Goal: Transaction & Acquisition: Purchase product/service

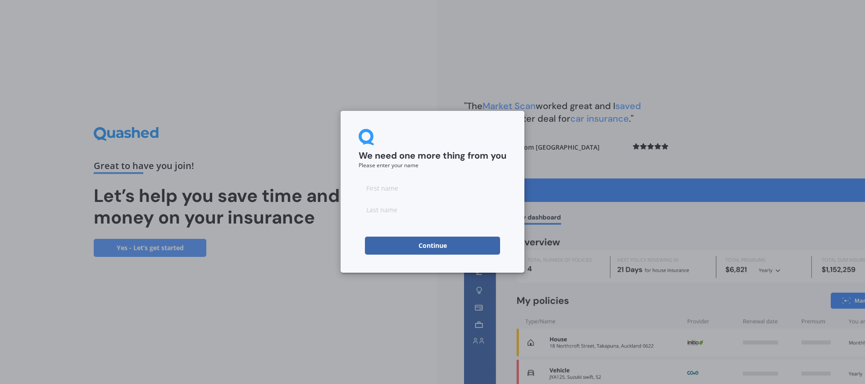
click at [419, 187] on input at bounding box center [433, 188] width 148 height 18
type input "Ben"
type input "[PERSON_NAME]"
click at [417, 240] on button "Continue" at bounding box center [432, 246] width 135 height 18
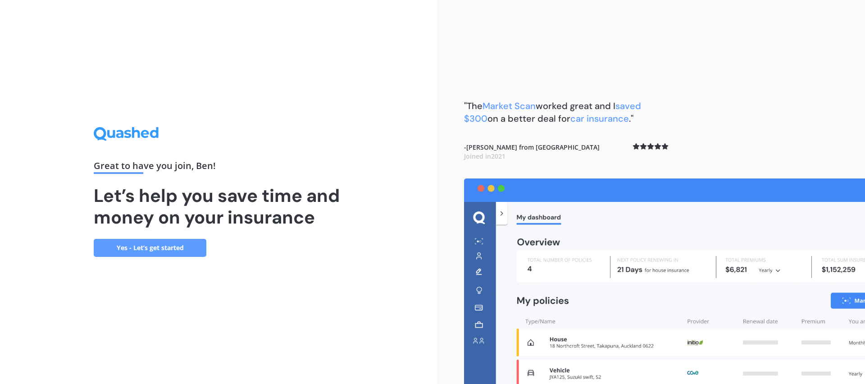
click at [182, 250] on link "Yes - Let’s get started" at bounding box center [150, 248] width 113 height 18
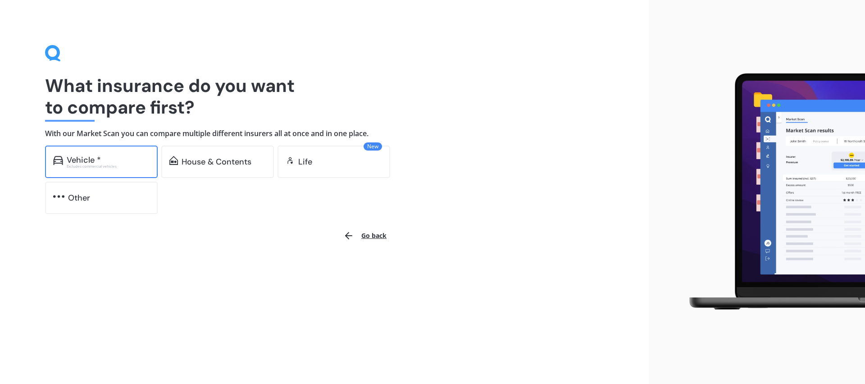
click at [107, 169] on div "Vehicle * Excludes commercial vehicles" at bounding box center [101, 162] width 113 height 32
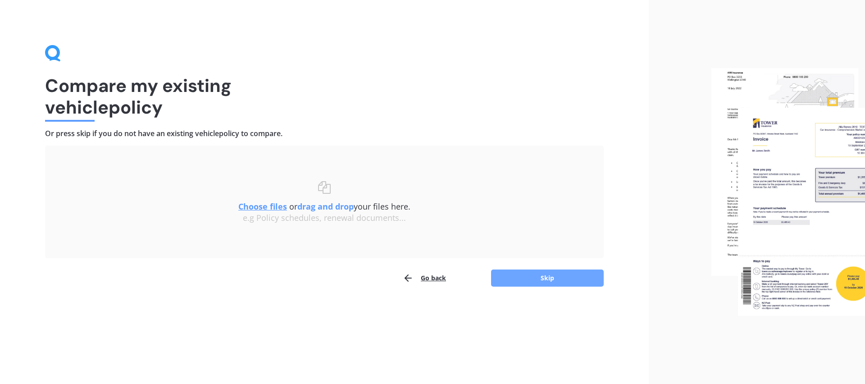
click at [534, 279] on button "Skip" at bounding box center [547, 277] width 113 height 17
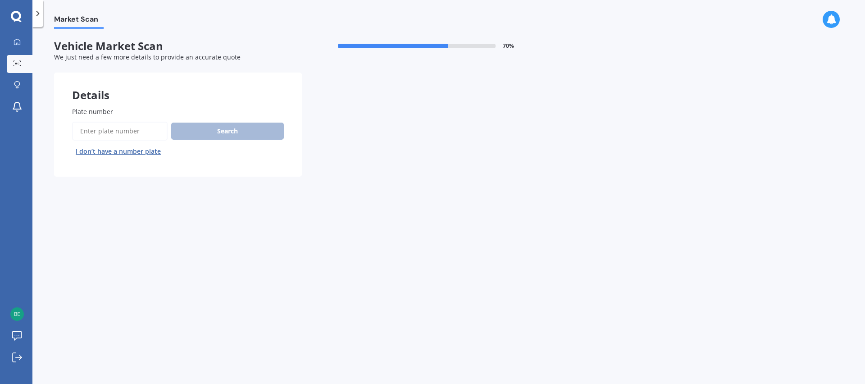
click at [96, 132] on input "Plate number" at bounding box center [120, 131] width 96 height 19
type input "fmu563"
click at [231, 135] on button "Search" at bounding box center [227, 131] width 113 height 17
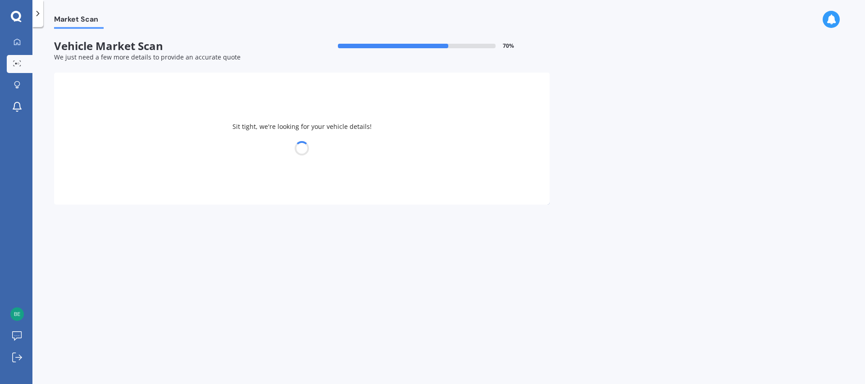
select select "SUBARU"
select select "LEGACY"
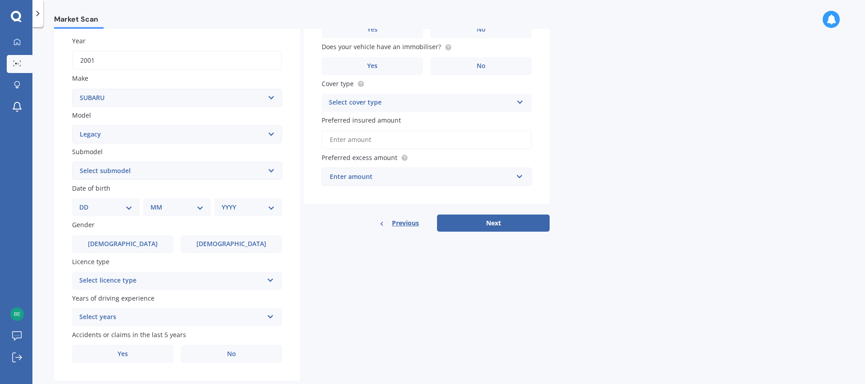
scroll to position [146, 0]
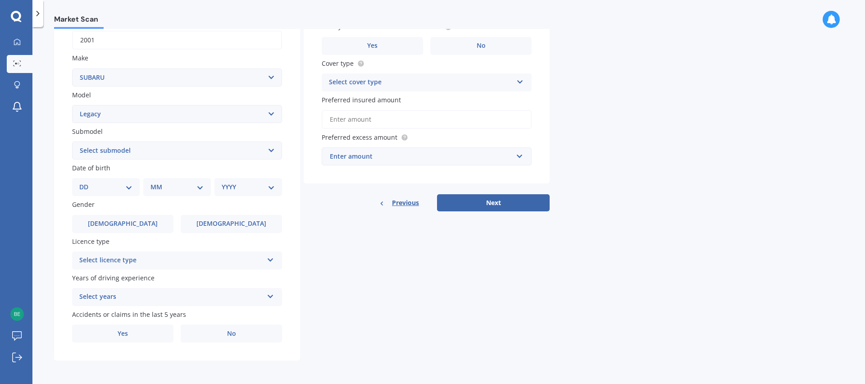
click at [123, 191] on select "DD 01 02 03 04 05 06 07 08 09 10 11 12 13 14 15 16 17 18 19 20 21 22 23 24 25 2…" at bounding box center [105, 187] width 53 height 10
select select "22"
click at [183, 186] on select "MM 01 02 03 04 05 06 07 08 09 10 11 12" at bounding box center [179, 187] width 50 height 10
select select "02"
click at [242, 183] on select "YYYY 2025 2024 2023 2022 2021 2020 2019 2018 2017 2016 2015 2014 2013 2012 2011…" at bounding box center [247, 187] width 50 height 10
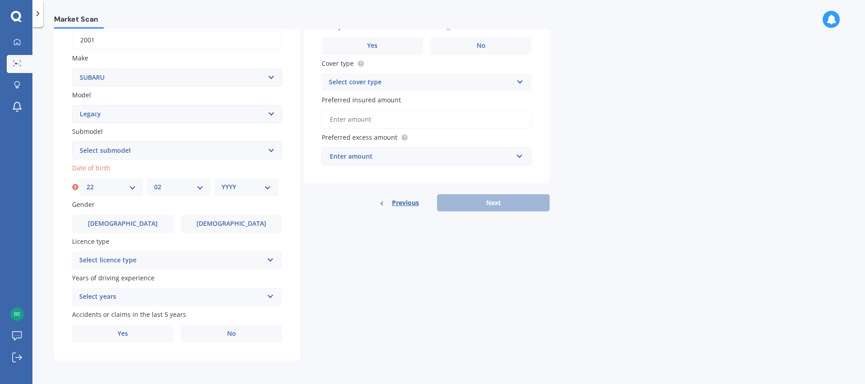
select select "1998"
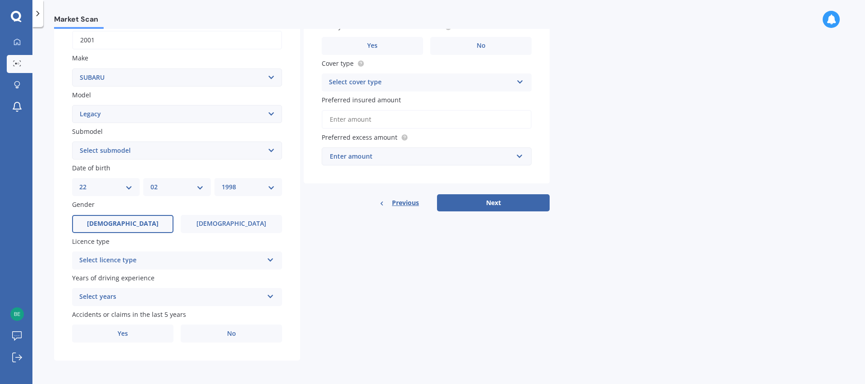
click at [147, 228] on label "[DEMOGRAPHIC_DATA]" at bounding box center [122, 224] width 101 height 18
click at [0, 0] on input "[DEMOGRAPHIC_DATA]" at bounding box center [0, 0] width 0 height 0
click at [165, 266] on div "Select licence type NZ Full NZ Restricted NZ Learners [GEOGRAPHIC_DATA] [GEOGRA…" at bounding box center [177, 260] width 210 height 18
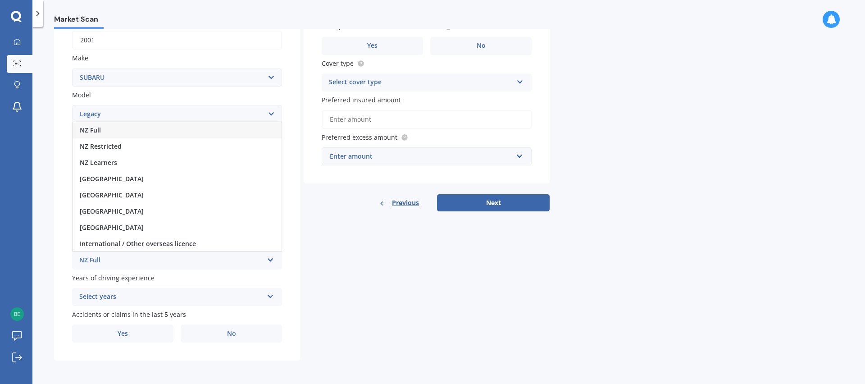
click at [132, 132] on div "NZ Full" at bounding box center [177, 130] width 209 height 16
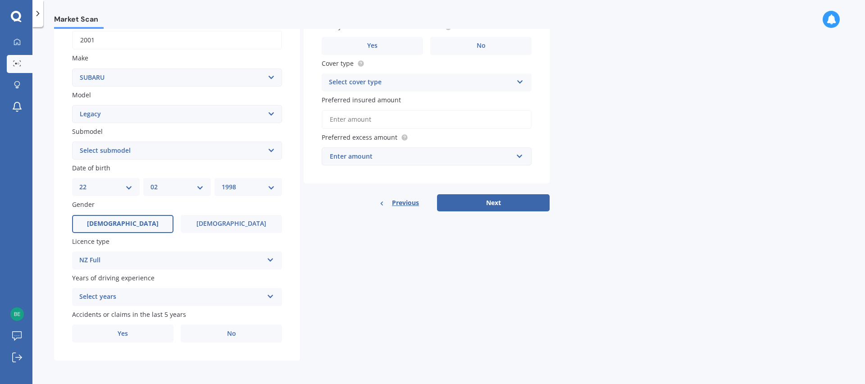
click at [148, 298] on div "Select years" at bounding box center [171, 296] width 184 height 11
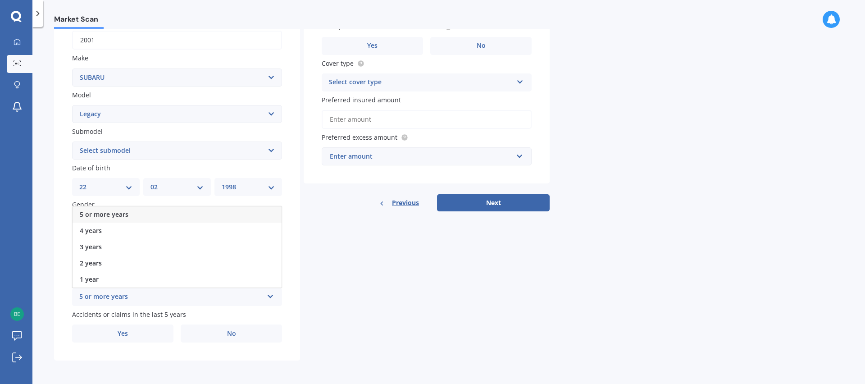
click at [125, 212] on span "5 or more years" at bounding box center [104, 214] width 49 height 9
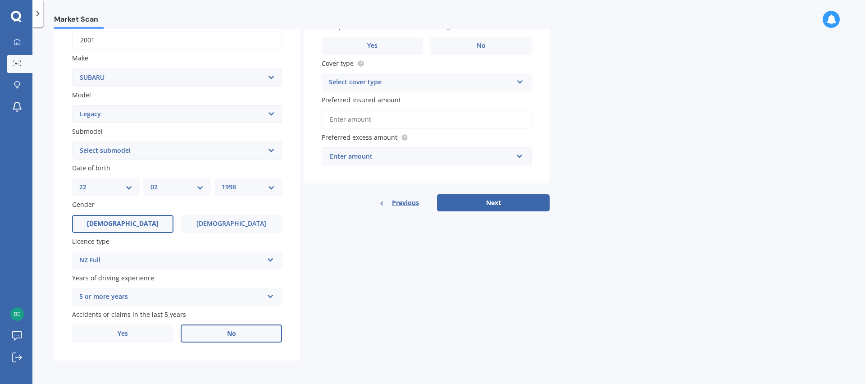
click at [229, 336] on span "No" at bounding box center [231, 334] width 9 height 8
click at [0, 0] on input "No" at bounding box center [0, 0] width 0 height 0
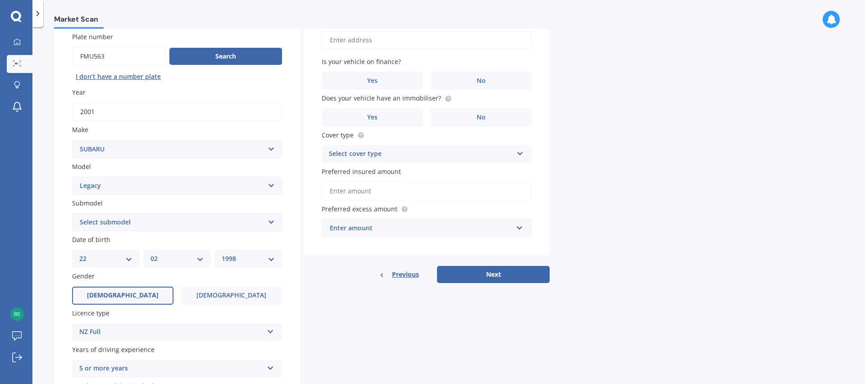
scroll to position [73, 0]
click at [140, 222] on select "Select submodel (All other non turbo) (All other turbo) 2.0i 2.0R 2.5i 2.5i Lux…" at bounding box center [177, 223] width 210 height 18
select select "LX"
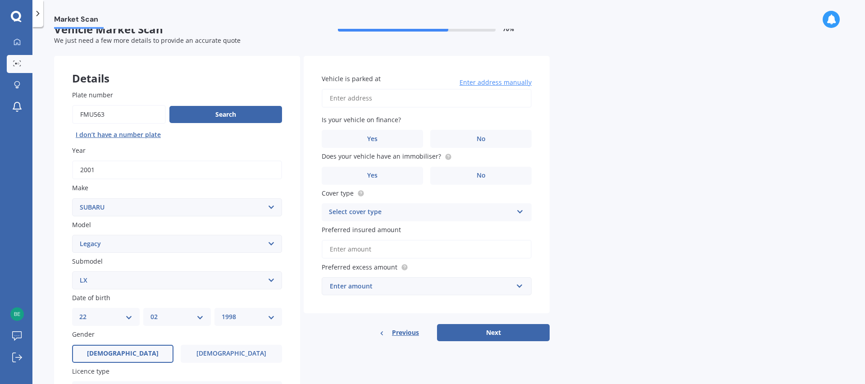
scroll to position [12, 0]
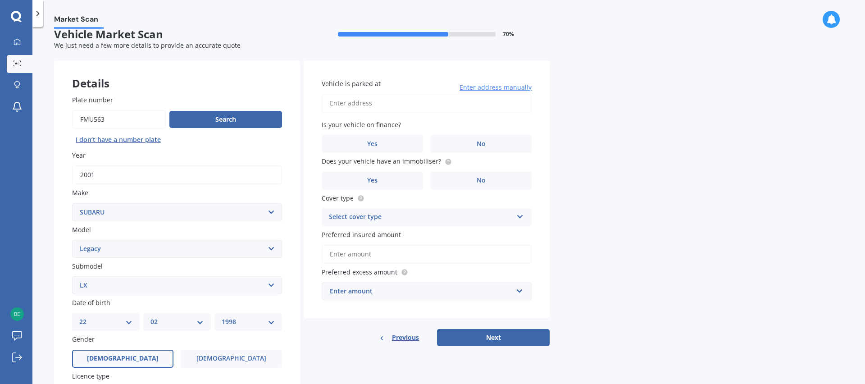
click at [428, 106] on input "Vehicle is parked at" at bounding box center [427, 103] width 210 height 19
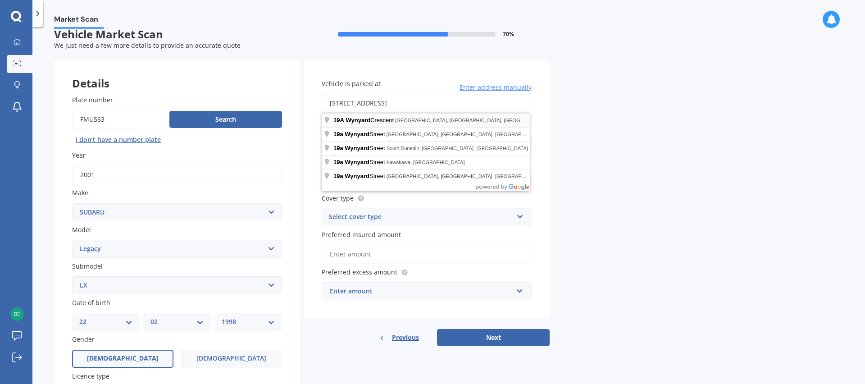
type input "[STREET_ADDRESS]"
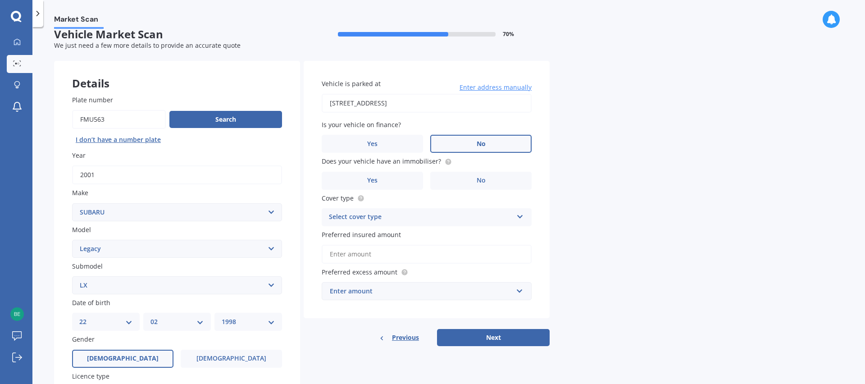
click at [460, 144] on label "No" at bounding box center [480, 144] width 101 height 18
click at [0, 0] on input "No" at bounding box center [0, 0] width 0 height 0
click at [469, 185] on label "No" at bounding box center [480, 181] width 101 height 18
click at [0, 0] on input "No" at bounding box center [0, 0] width 0 height 0
click at [467, 211] on div "Select cover type Comprehensive Third Party, Fire & Theft Third Party" at bounding box center [427, 217] width 210 height 18
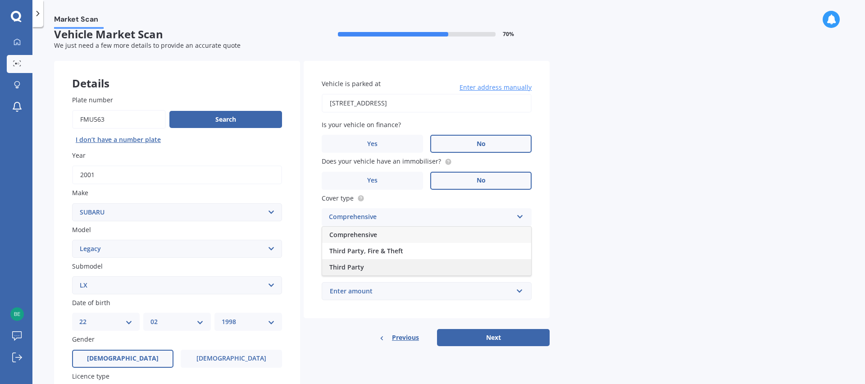
click at [361, 272] on div "Third Party" at bounding box center [426, 267] width 209 height 16
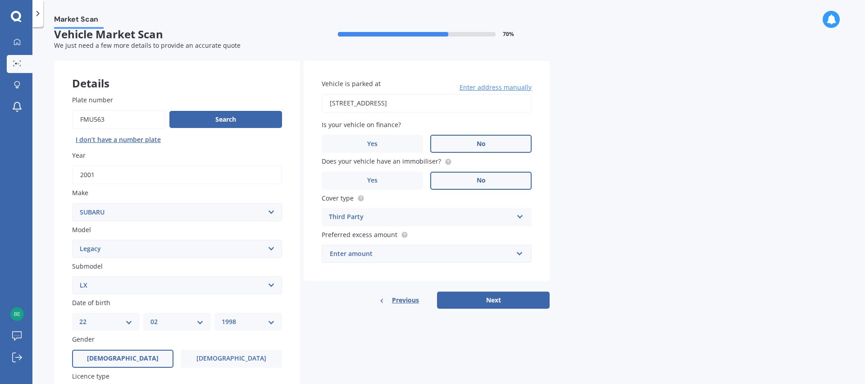
click at [392, 250] on div "Enter amount" at bounding box center [421, 254] width 183 height 10
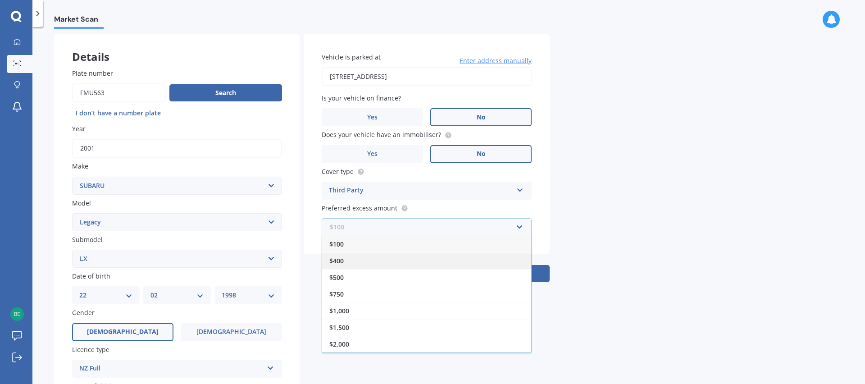
scroll to position [39, 0]
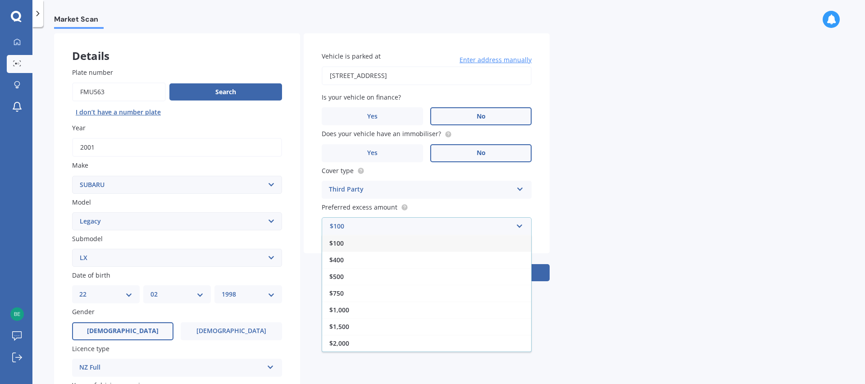
click at [353, 248] on div "$100" at bounding box center [426, 243] width 209 height 17
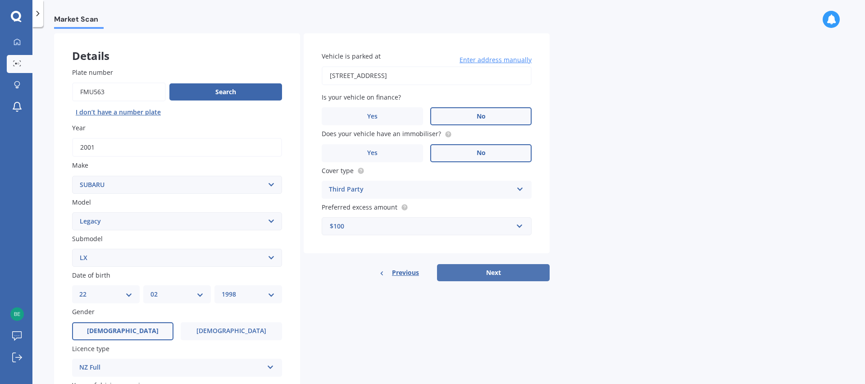
click at [474, 271] on button "Next" at bounding box center [493, 272] width 113 height 17
select select "22"
select select "02"
select select "1998"
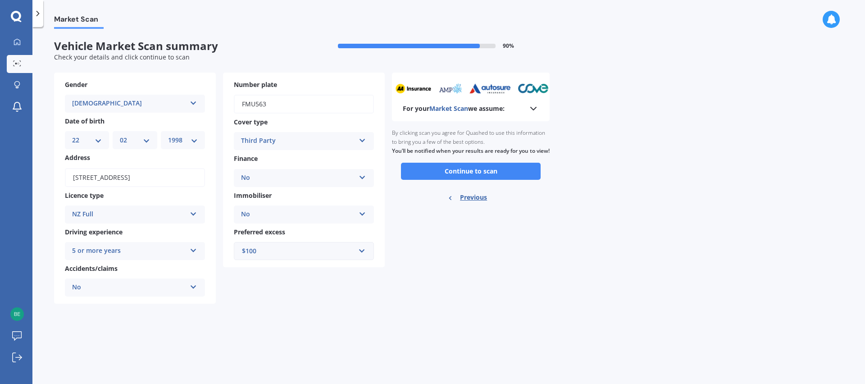
scroll to position [0, 0]
click at [437, 180] on button "Continue to scan" at bounding box center [471, 171] width 140 height 17
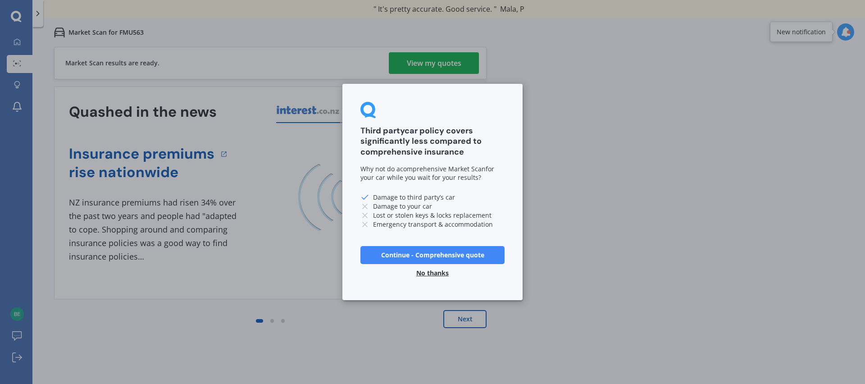
click at [446, 257] on button "Continue - Comprehensive quote" at bounding box center [432, 255] width 144 height 18
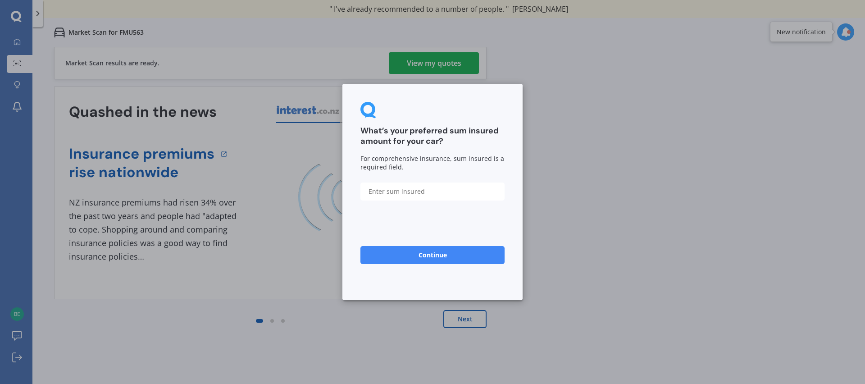
click at [536, 255] on div "What’s your preferred sum insured amount for your car? For comprehensive insura…" at bounding box center [432, 192] width 865 height 384
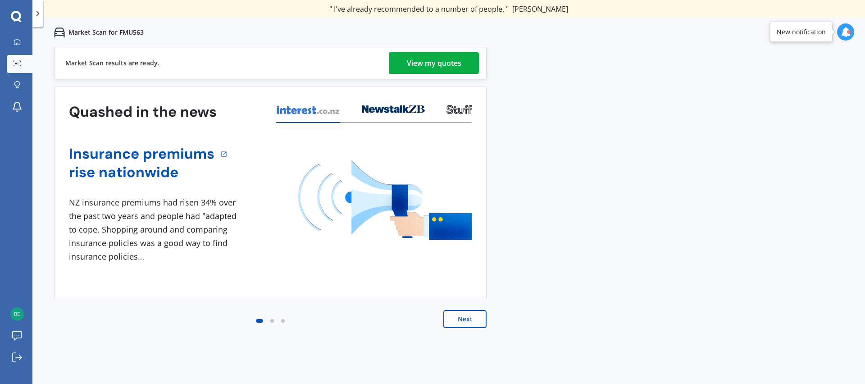
click at [426, 68] on div "View my quotes" at bounding box center [434, 63] width 55 height 22
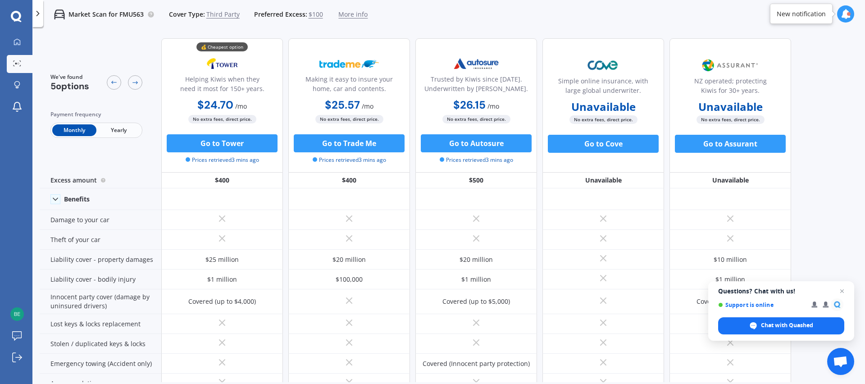
click at [845, 292] on span "Open chat" at bounding box center [842, 291] width 11 height 11
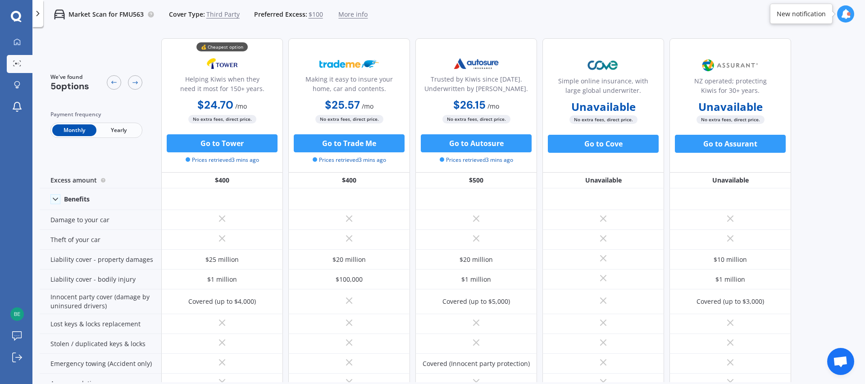
click at [217, 13] on span "Third Party" at bounding box center [222, 14] width 33 height 9
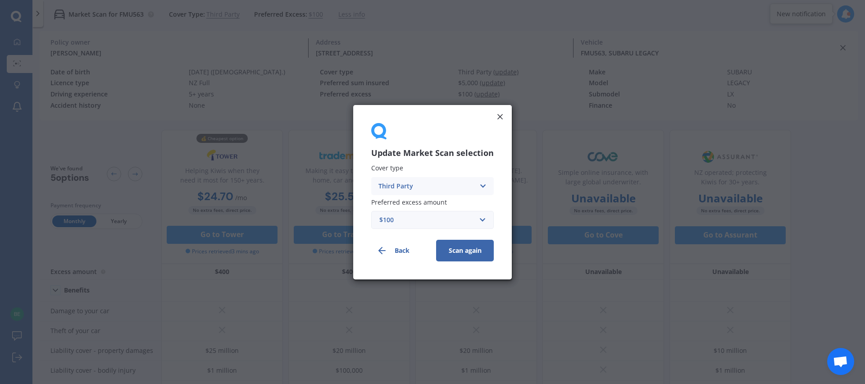
click at [425, 186] on div "Third Party" at bounding box center [426, 186] width 96 height 10
click at [408, 202] on span "Comprehensive" at bounding box center [403, 203] width 48 height 6
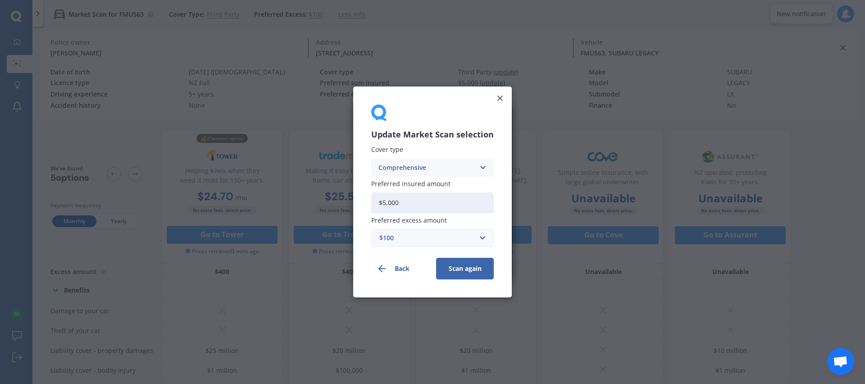
drag, startPoint x: 401, startPoint y: 204, endPoint x: 361, endPoint y: 203, distance: 40.6
click at [361, 203] on div "Update Market Scan selection Cover type Comprehensive Comprehensive Third Party…" at bounding box center [432, 192] width 159 height 211
type input "$4,000"
click at [478, 272] on button "Scan again" at bounding box center [465, 269] width 58 height 22
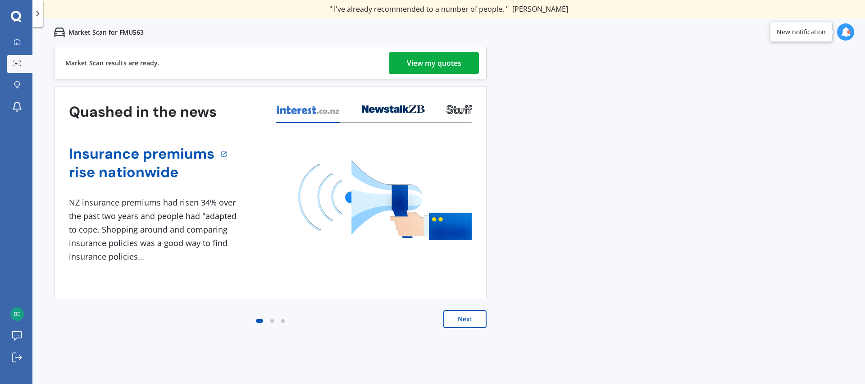
click at [459, 72] on div "View my quotes" at bounding box center [434, 63] width 55 height 22
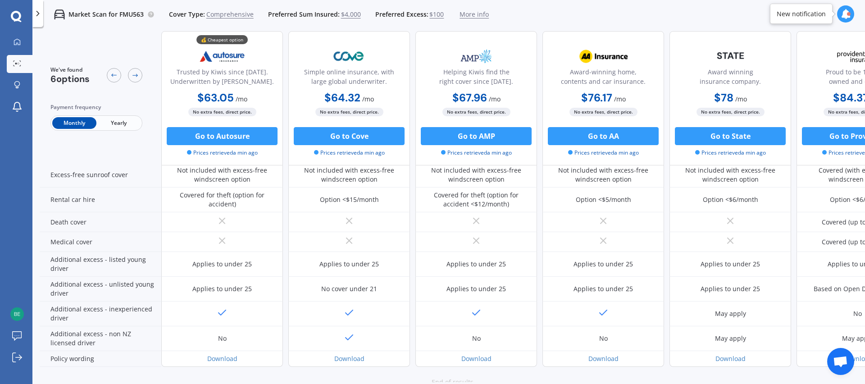
scroll to position [346, 0]
